Goal: Information Seeking & Learning: Learn about a topic

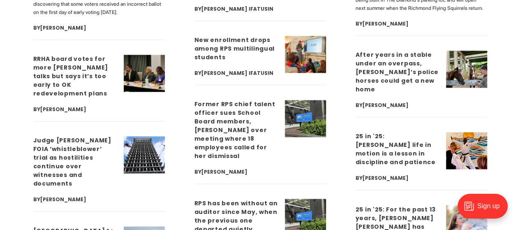
scroll to position [2095, 0]
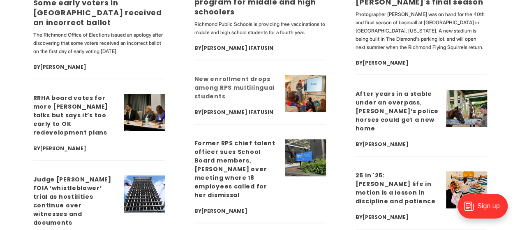
click at [240, 77] on link "New enrollment drops among RPS multilingual students" at bounding box center [234, 87] width 80 height 25
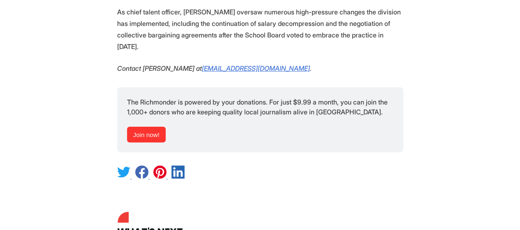
scroll to position [1725, 0]
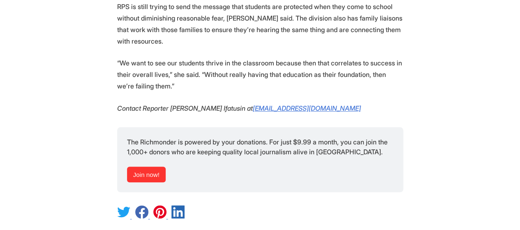
scroll to position [1931, 0]
